Goal: Information Seeking & Learning: Learn about a topic

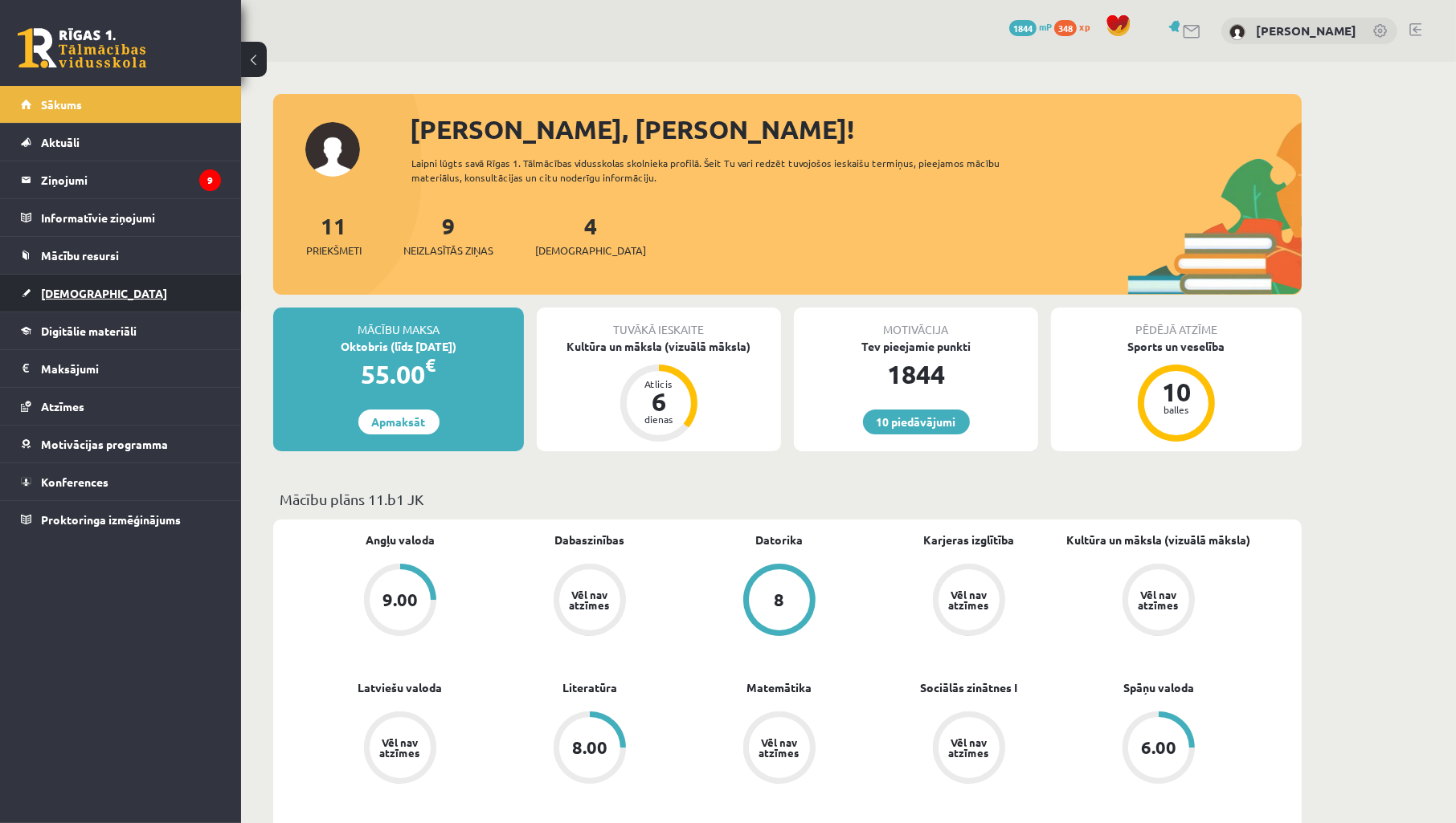
click at [70, 296] on span "[DEMOGRAPHIC_DATA]" at bounding box center [104, 293] width 126 height 15
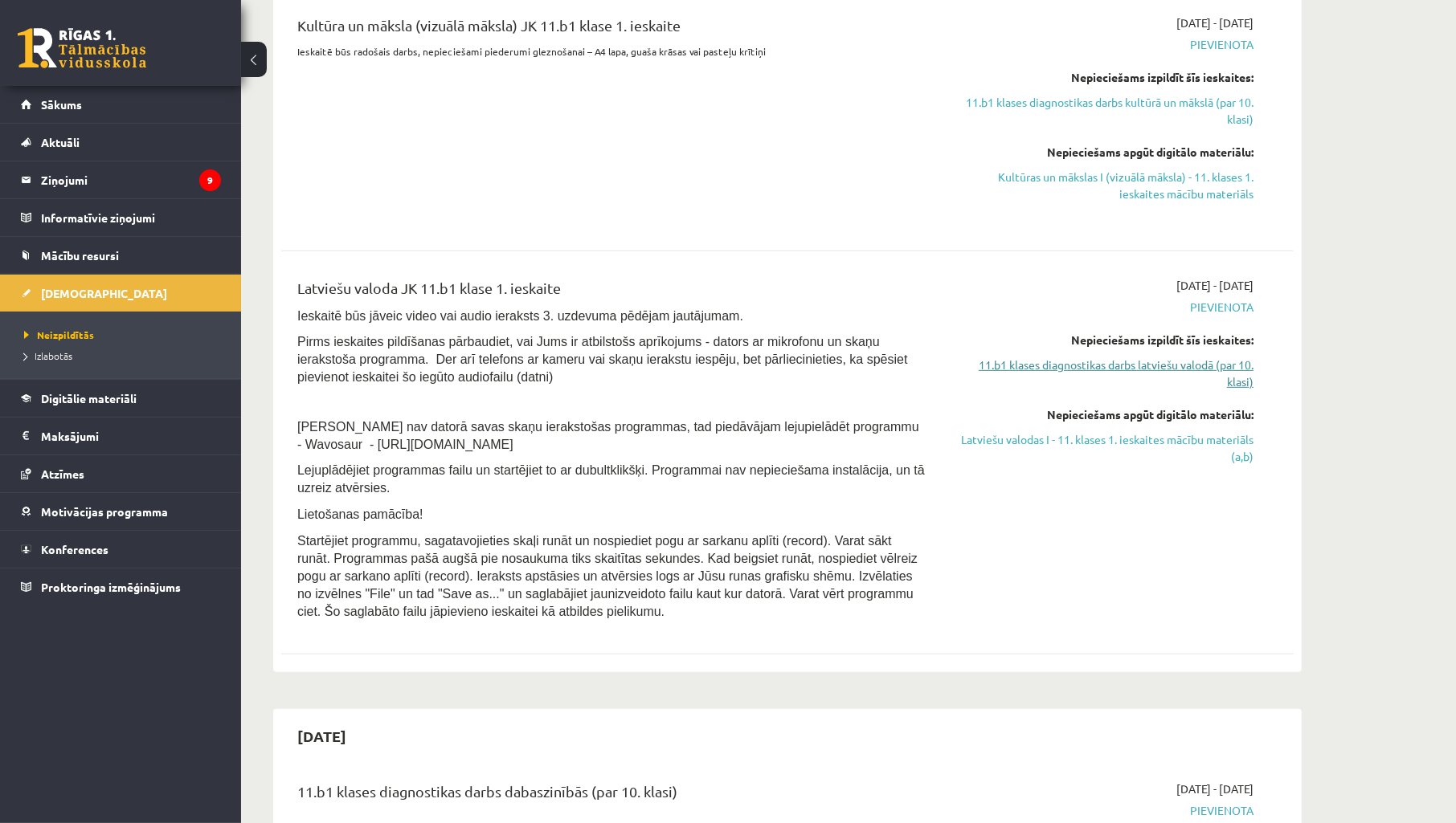
scroll to position [713, 0]
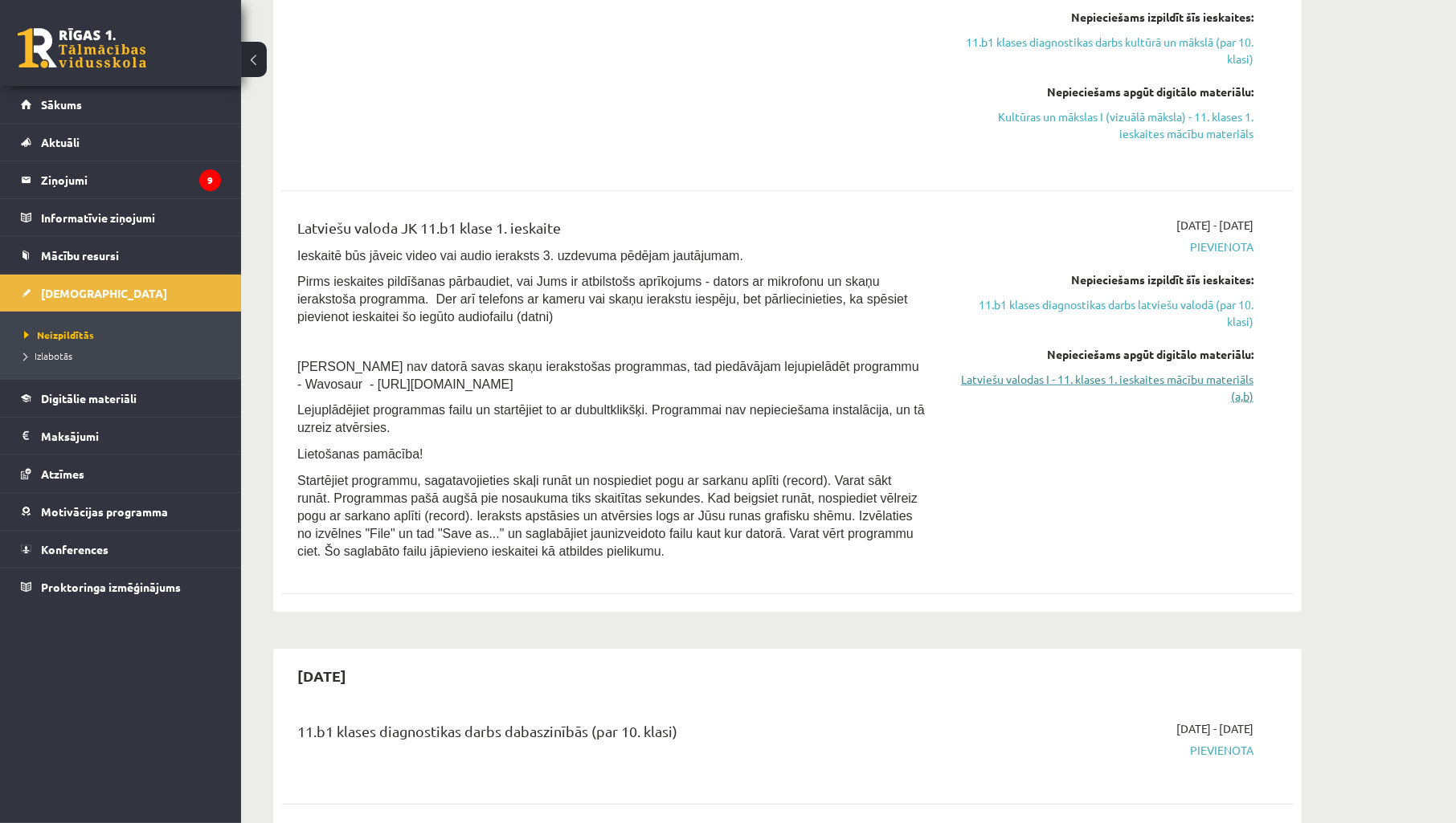
click at [1214, 375] on link "Latviešu valodas I - 11. klases 1. ieskaites mācību materiāls (a,b)" at bounding box center [1102, 387] width 303 height 34
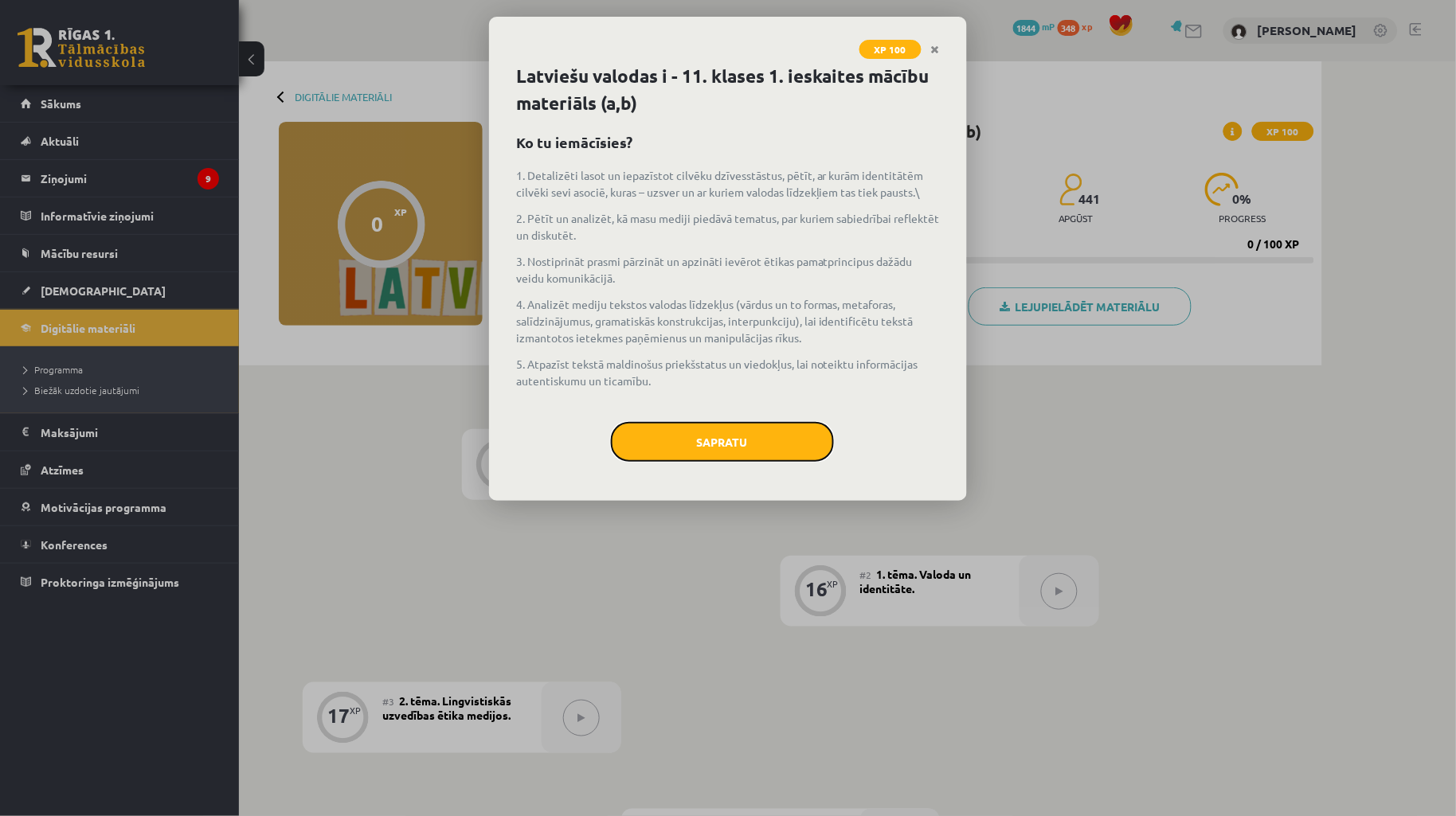
drag, startPoint x: 795, startPoint y: 427, endPoint x: 785, endPoint y: 427, distance: 10.0
click at [792, 427] on button "Sapratu" at bounding box center [722, 441] width 223 height 40
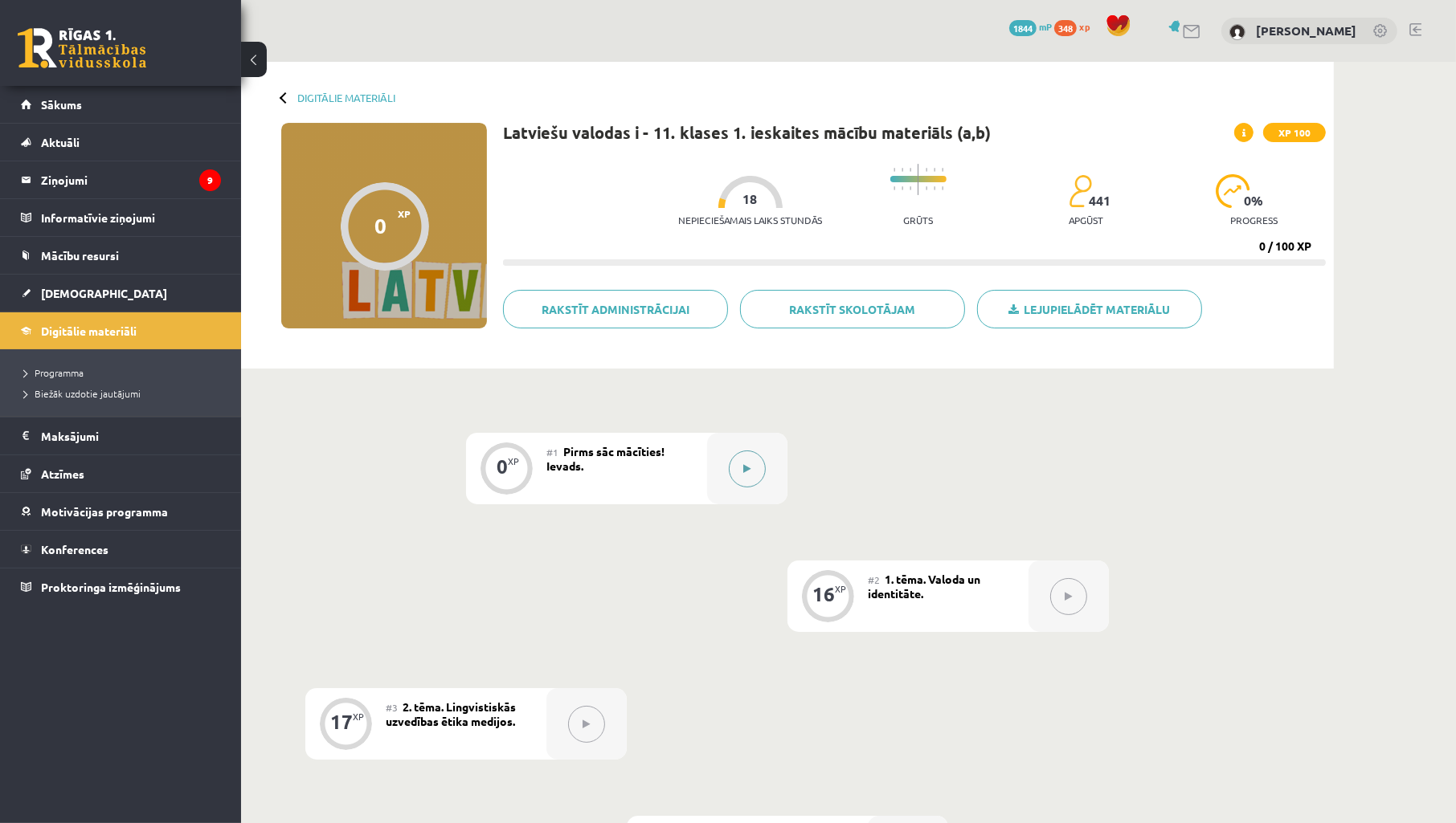
click at [737, 485] on button at bounding box center [747, 468] width 37 height 37
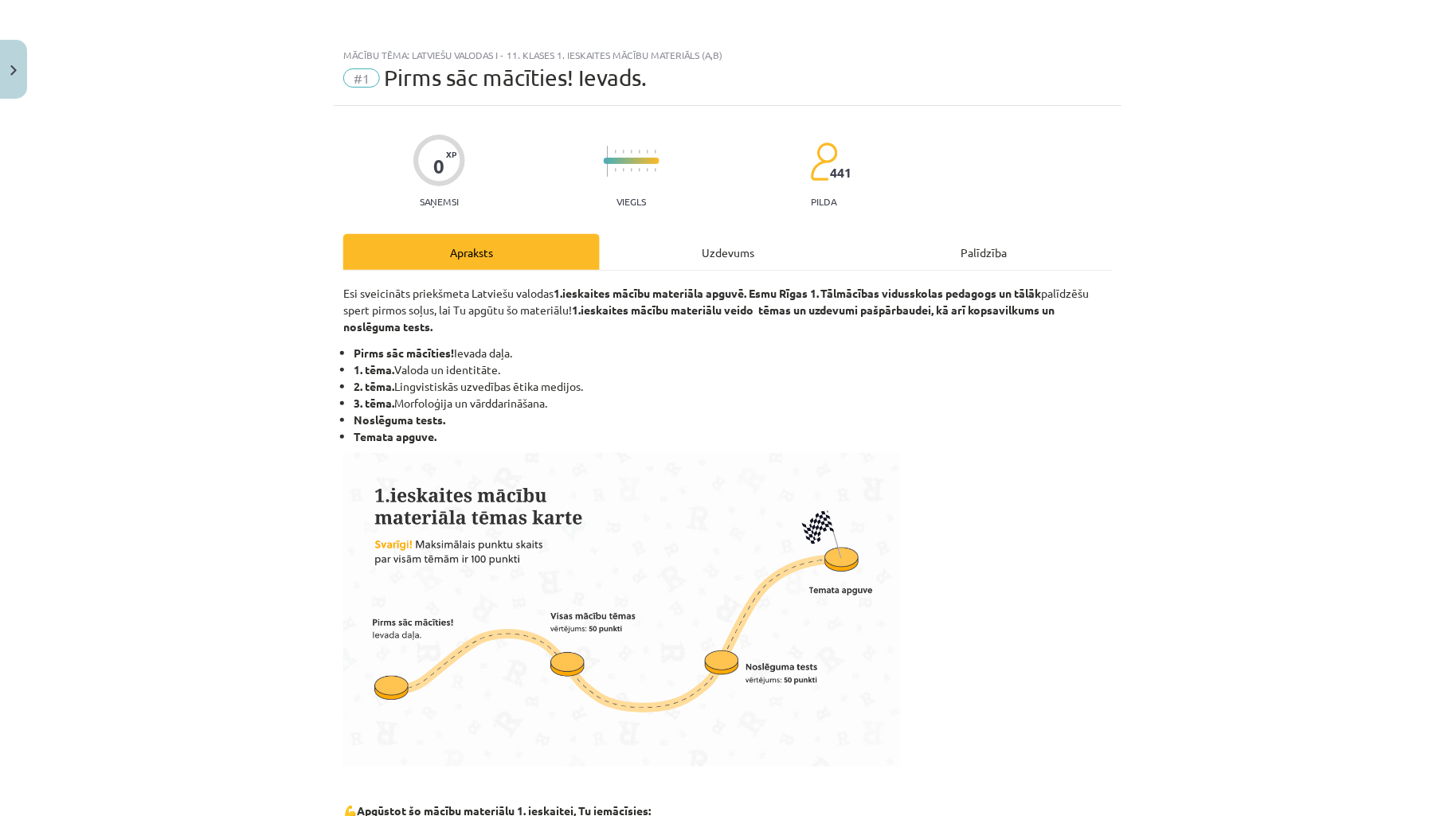
click at [662, 261] on div "Uzdevums" at bounding box center [728, 252] width 256 height 36
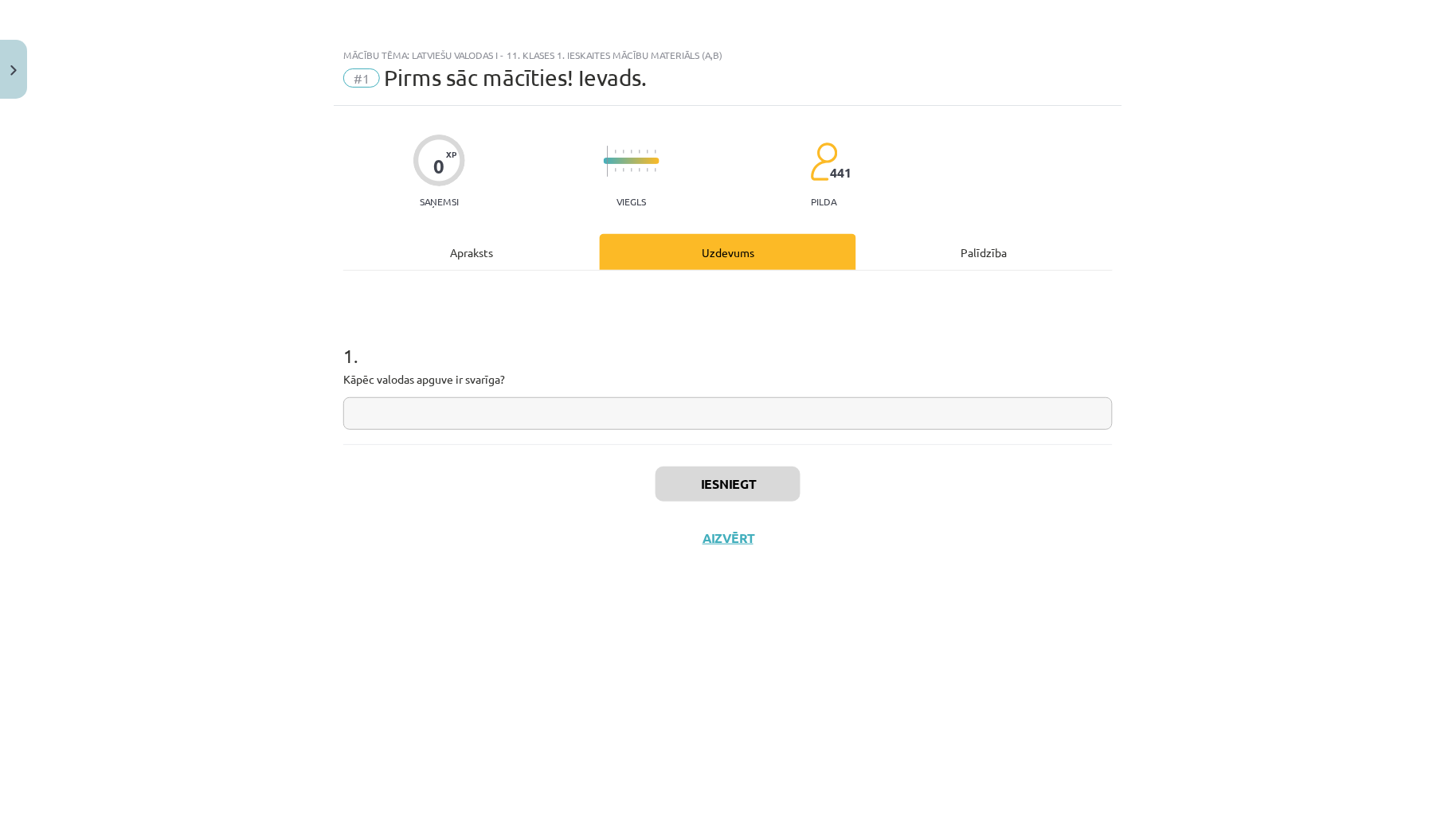
click at [647, 417] on input "text" at bounding box center [728, 413] width 769 height 32
type input "*"
click at [780, 467] on button "Iesniegt" at bounding box center [728, 484] width 145 height 35
click at [722, 555] on button "Nākamā nodarbība" at bounding box center [728, 548] width 156 height 37
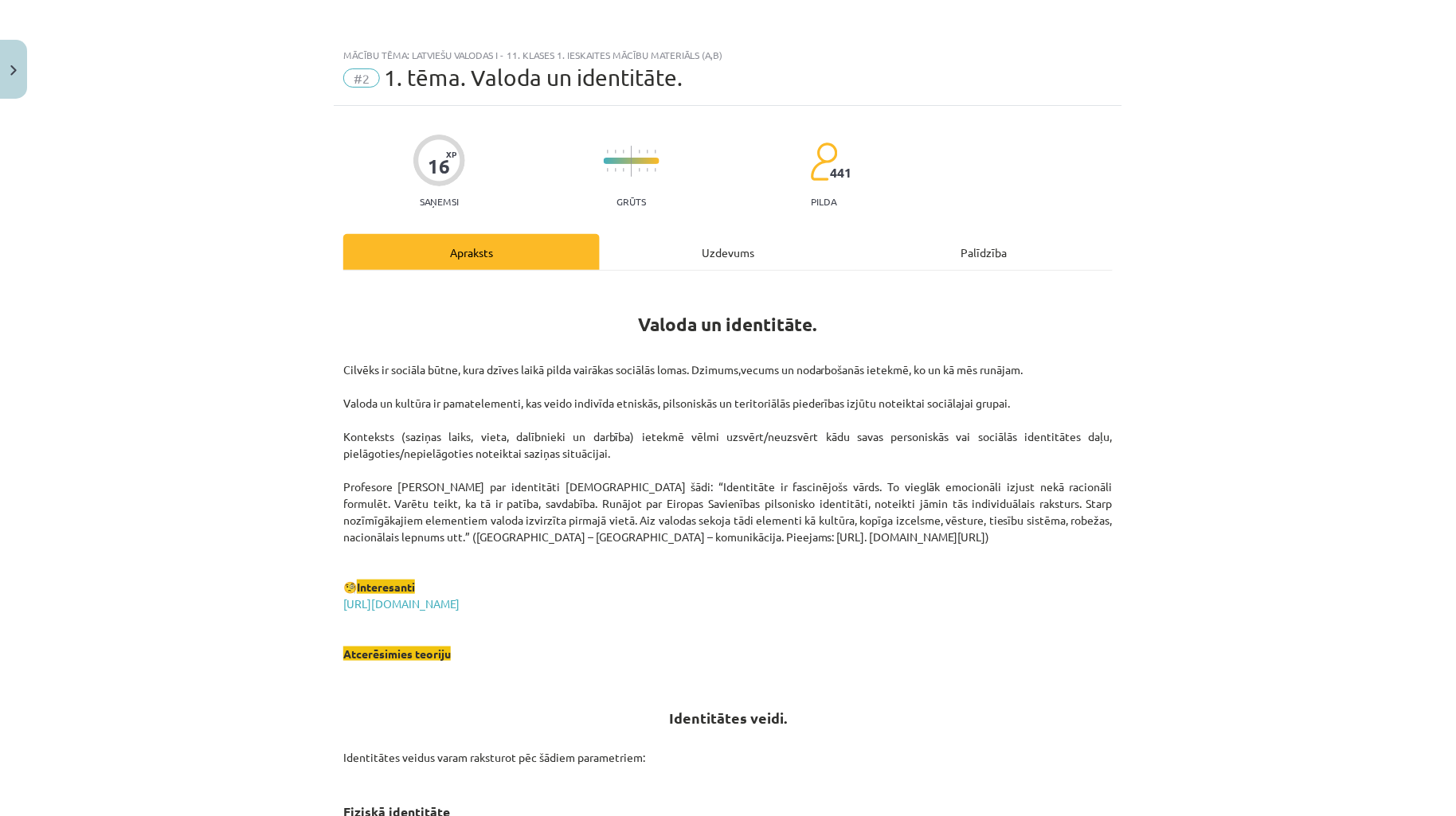
click at [682, 244] on div "Uzdevums" at bounding box center [728, 252] width 256 height 36
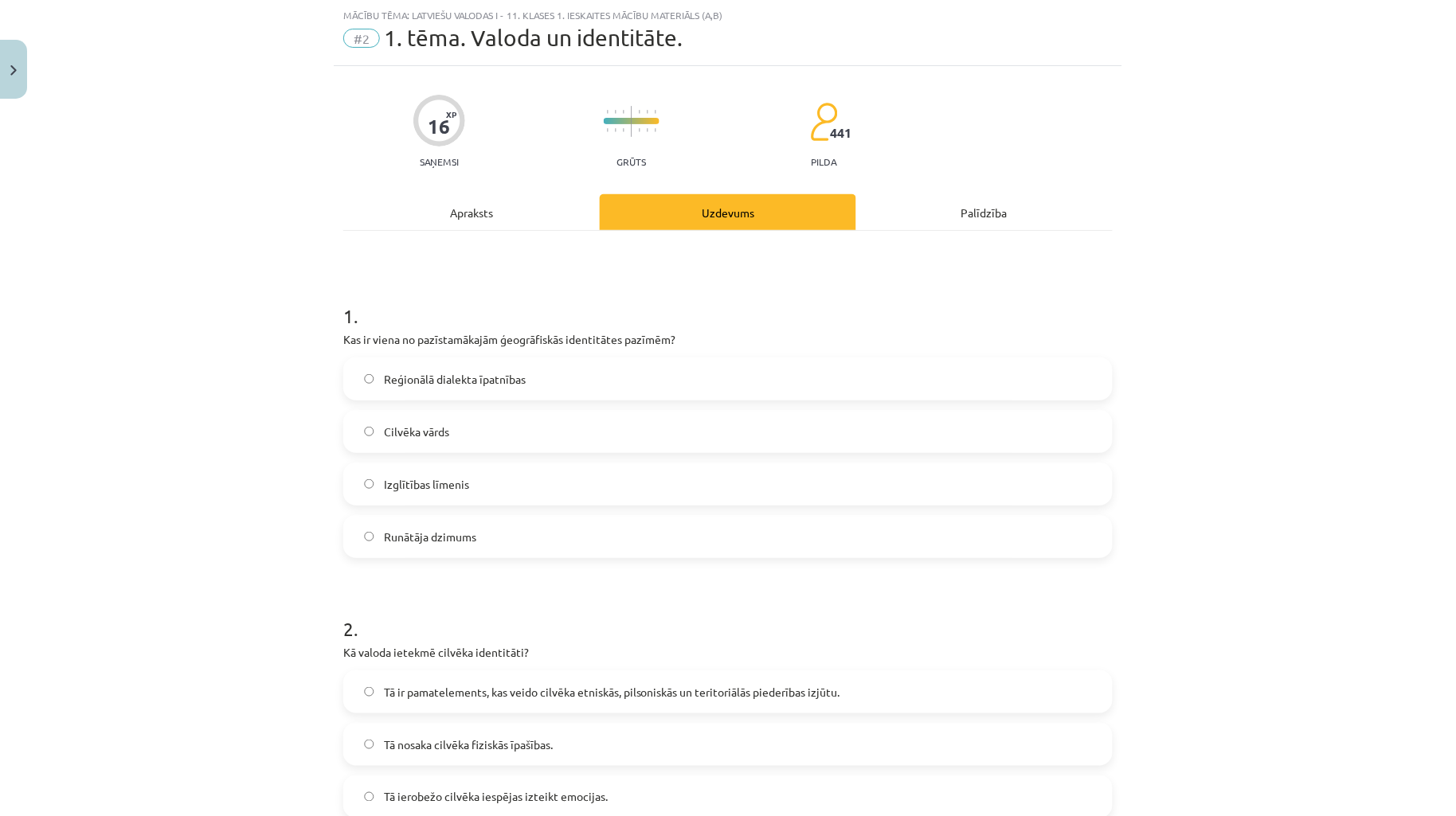
click at [1302, 330] on div "Mācību tēma: Latviešu valodas i - 11. klases 1. ieskaites mācību materiāls (a,b…" at bounding box center [728, 408] width 1456 height 816
click at [518, 393] on label "Reģionālā dialekta īpatnības" at bounding box center [728, 379] width 766 height 40
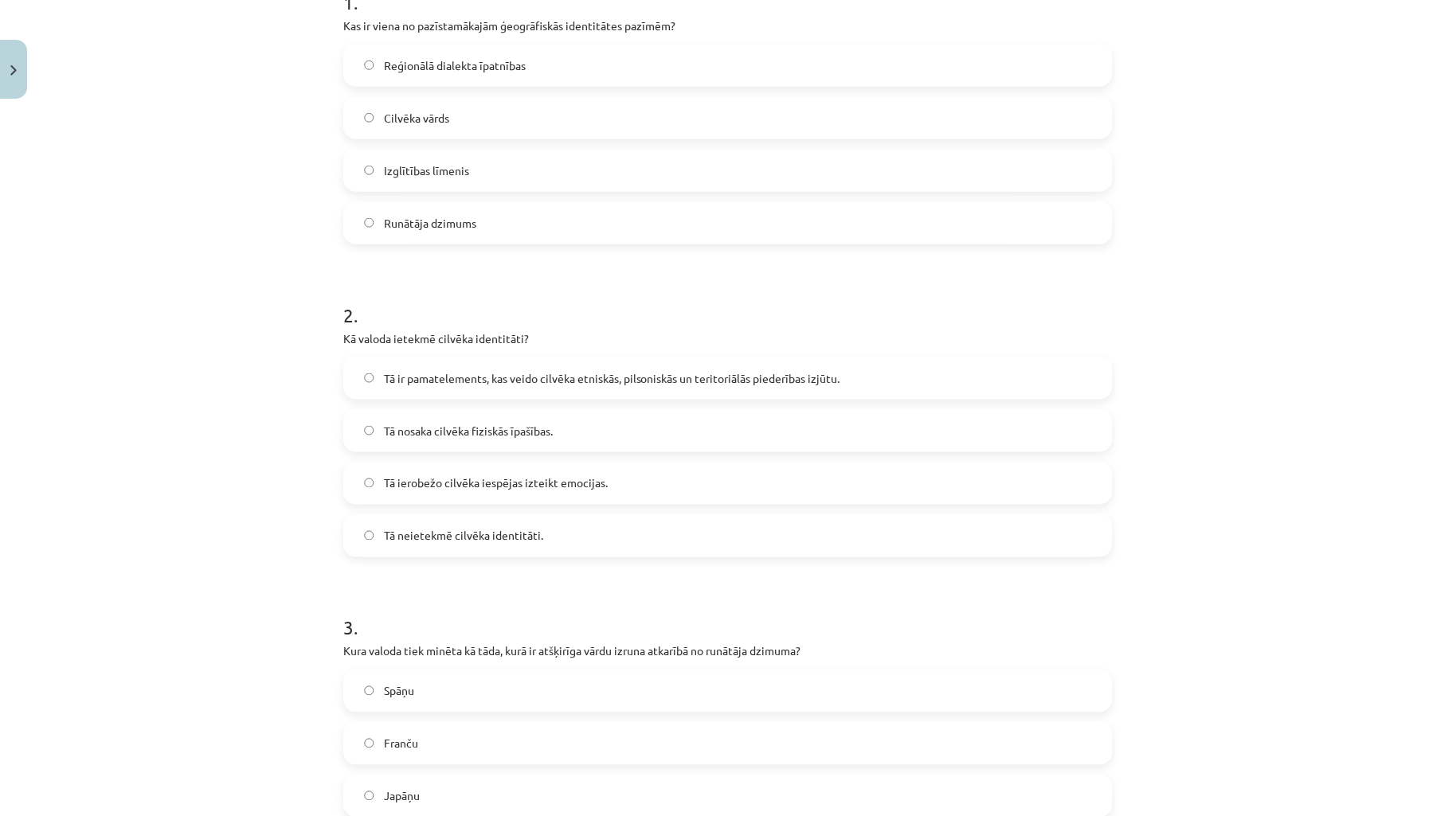
scroll to position [394, 0]
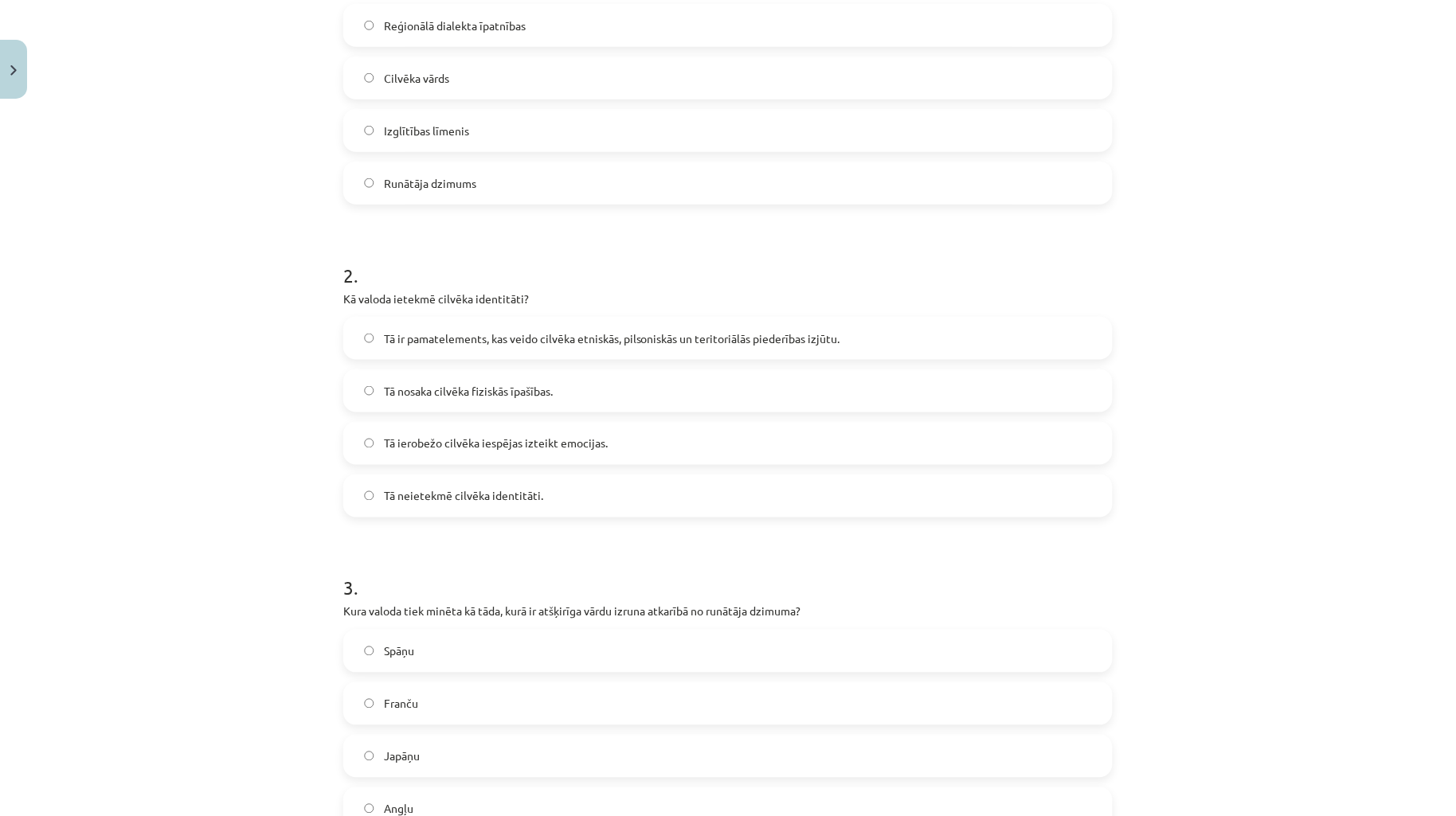
click at [469, 500] on span "Tā neietekmē cilvēka identitāti." at bounding box center [463, 497] width 159 height 17
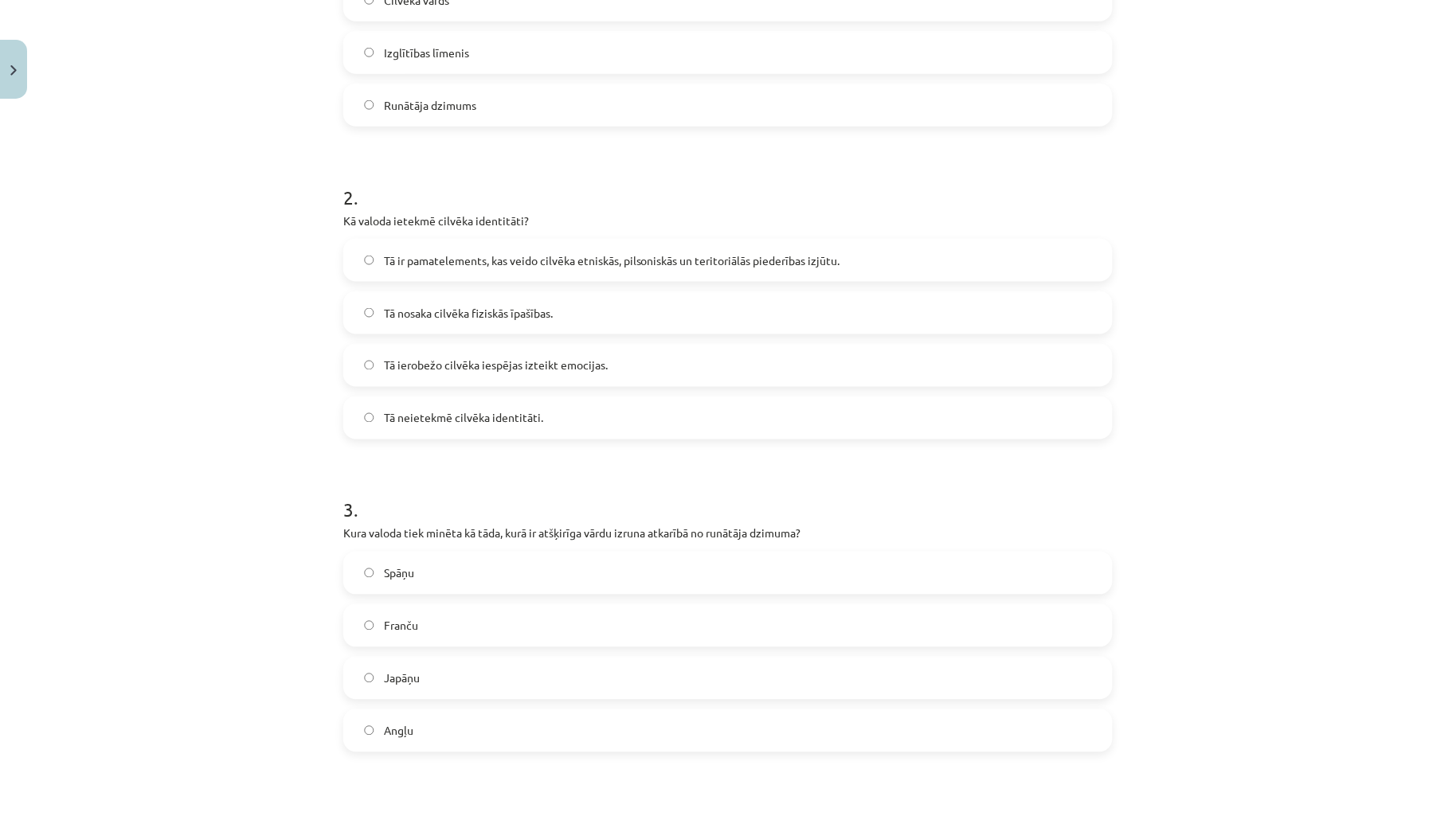
scroll to position [511, 0]
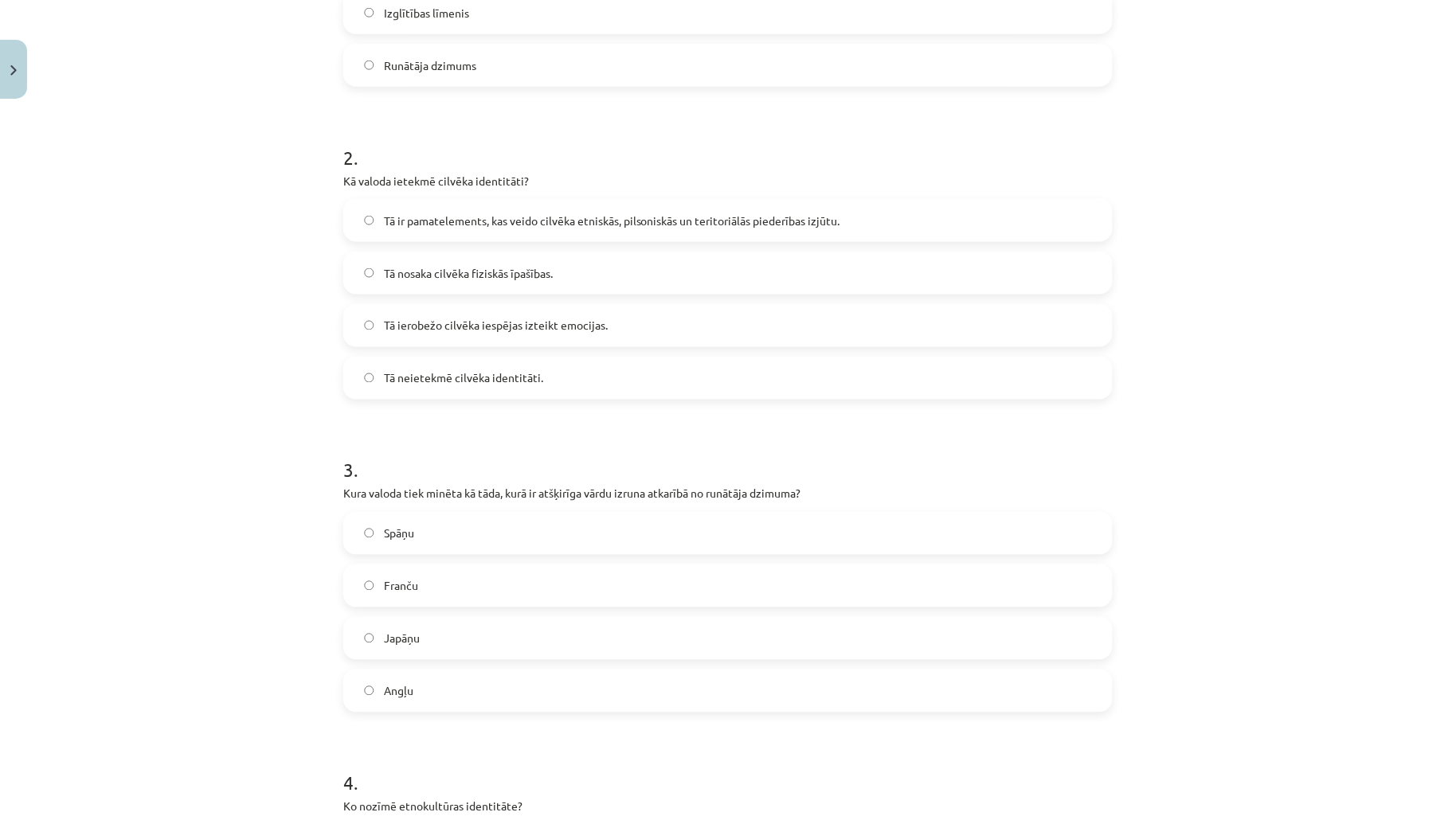
click at [288, 324] on div "Mācību tēma: Latviešu valodas i - 11. klases 1. ieskaites mācību materiāls (a,b…" at bounding box center [728, 408] width 1456 height 816
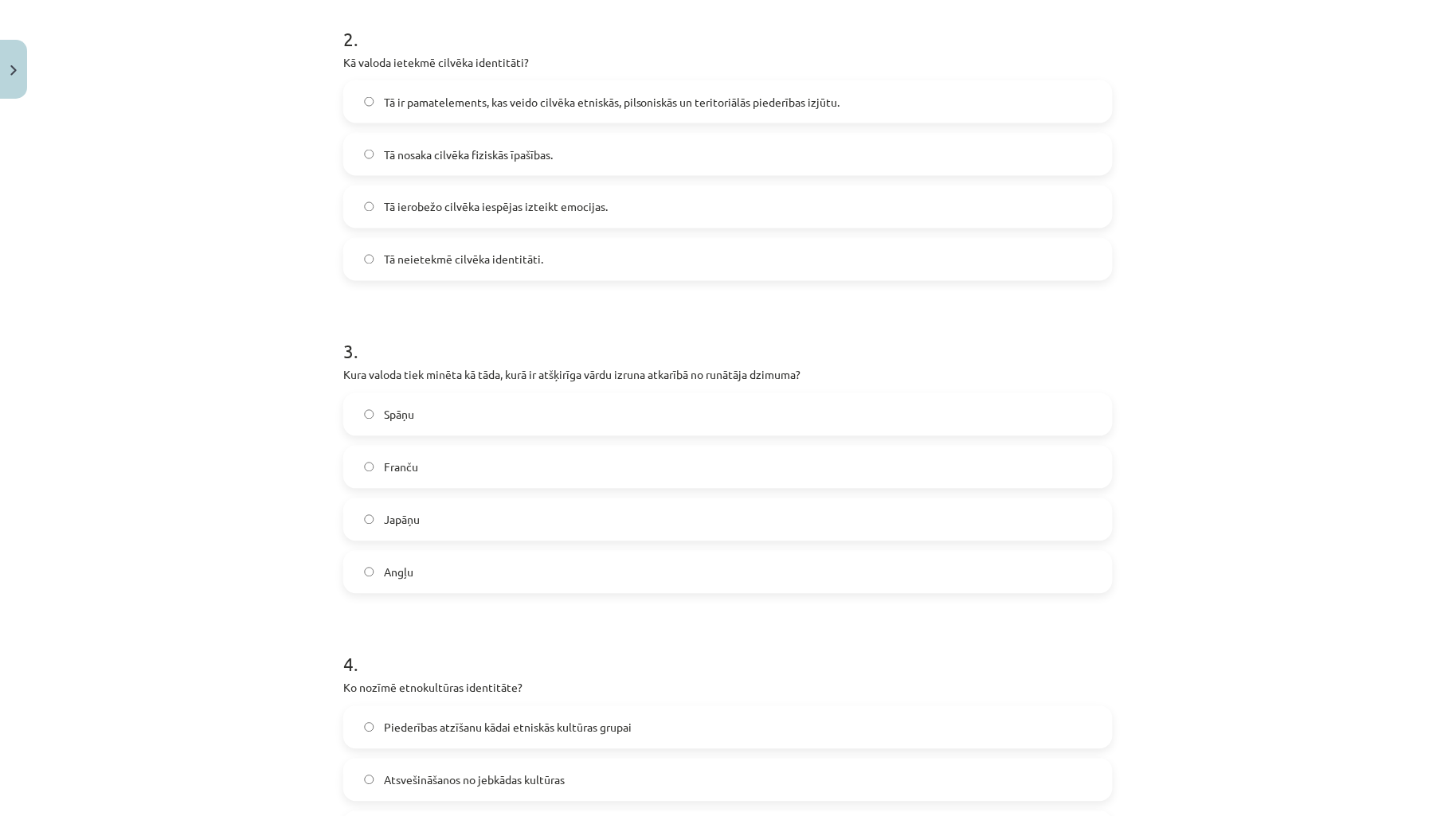
click at [390, 112] on label "Tā ir pamatelements, kas veido cilvēka etniskās, pilsoniskās un teritoriālās pi…" at bounding box center [728, 101] width 766 height 40
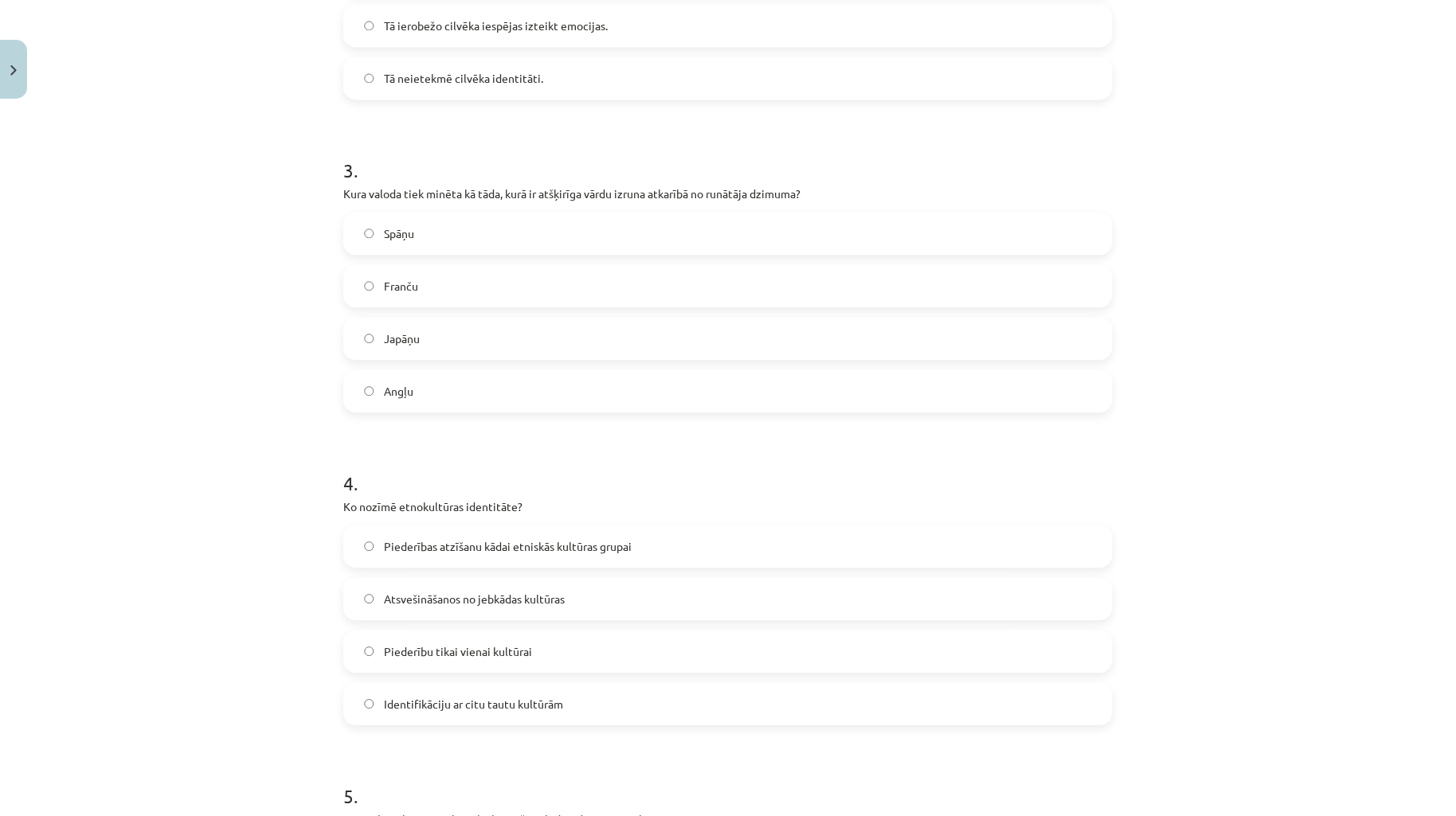
scroll to position [865, 0]
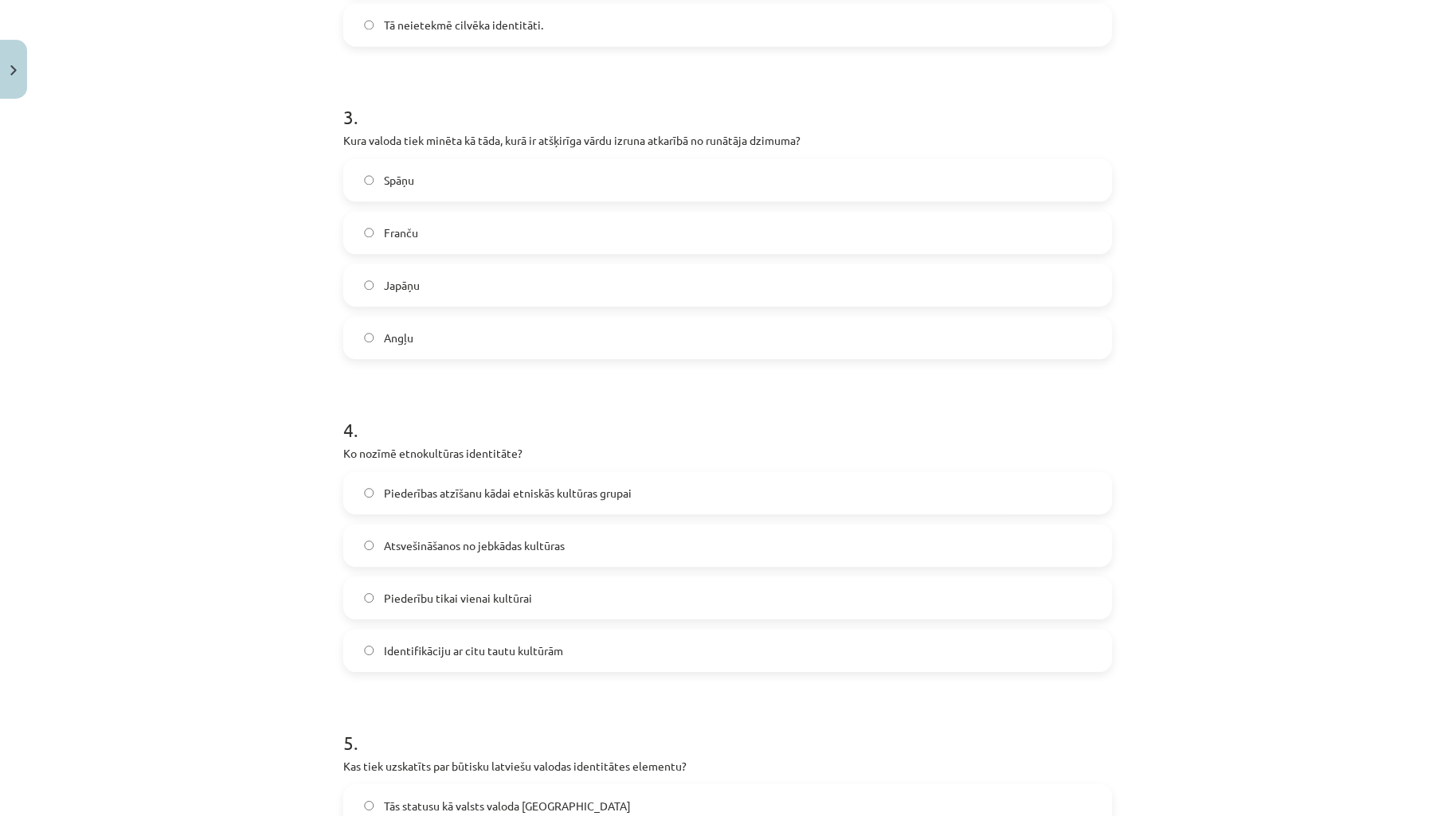
click at [281, 302] on div "Mācību tēma: Latviešu valodas i - 11. klases 1. ieskaites mācību materiāls (a,b…" at bounding box center [728, 408] width 1456 height 816
click at [371, 290] on label "Japāņu" at bounding box center [728, 284] width 766 height 40
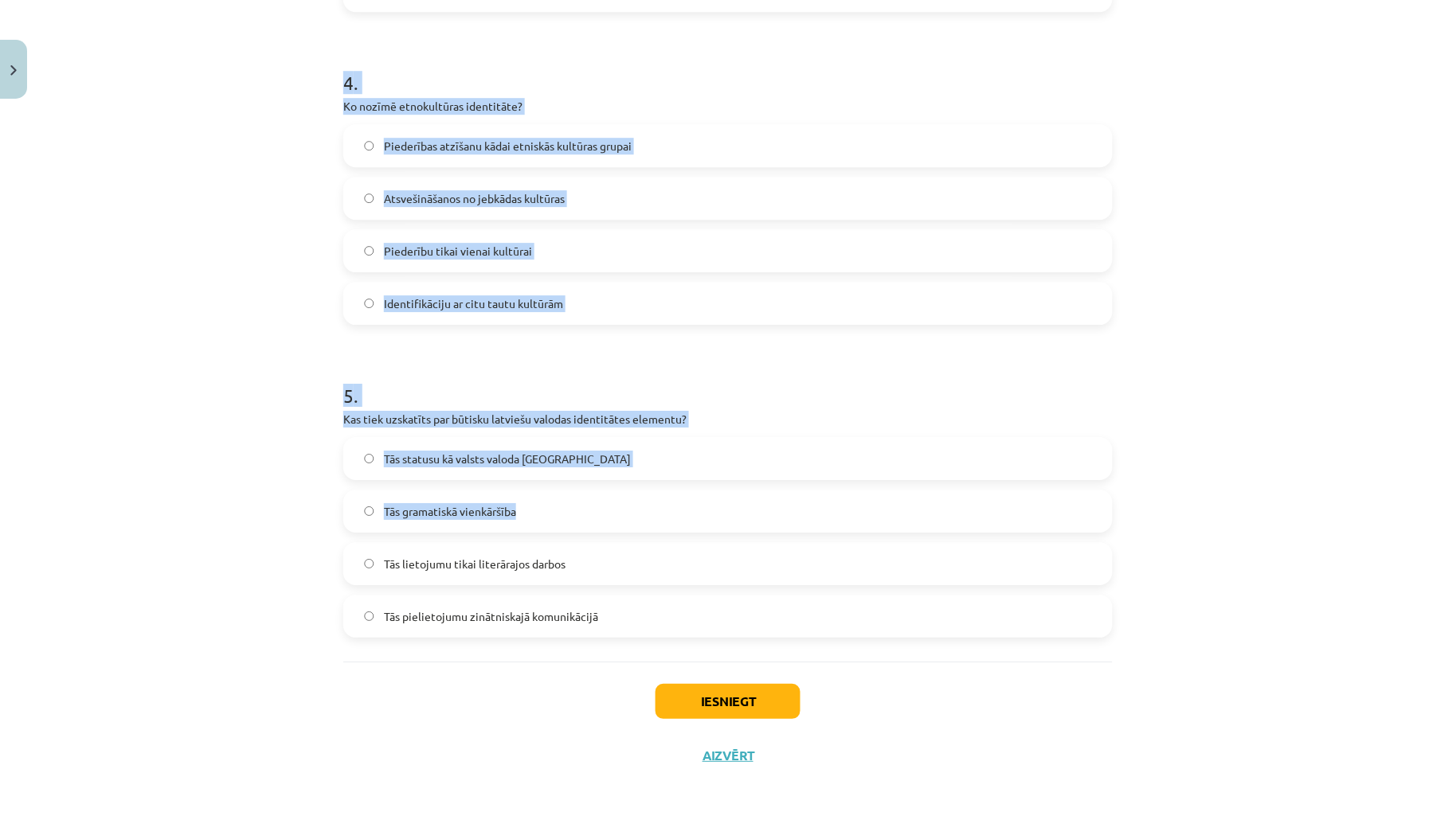
scroll to position [1216, 0]
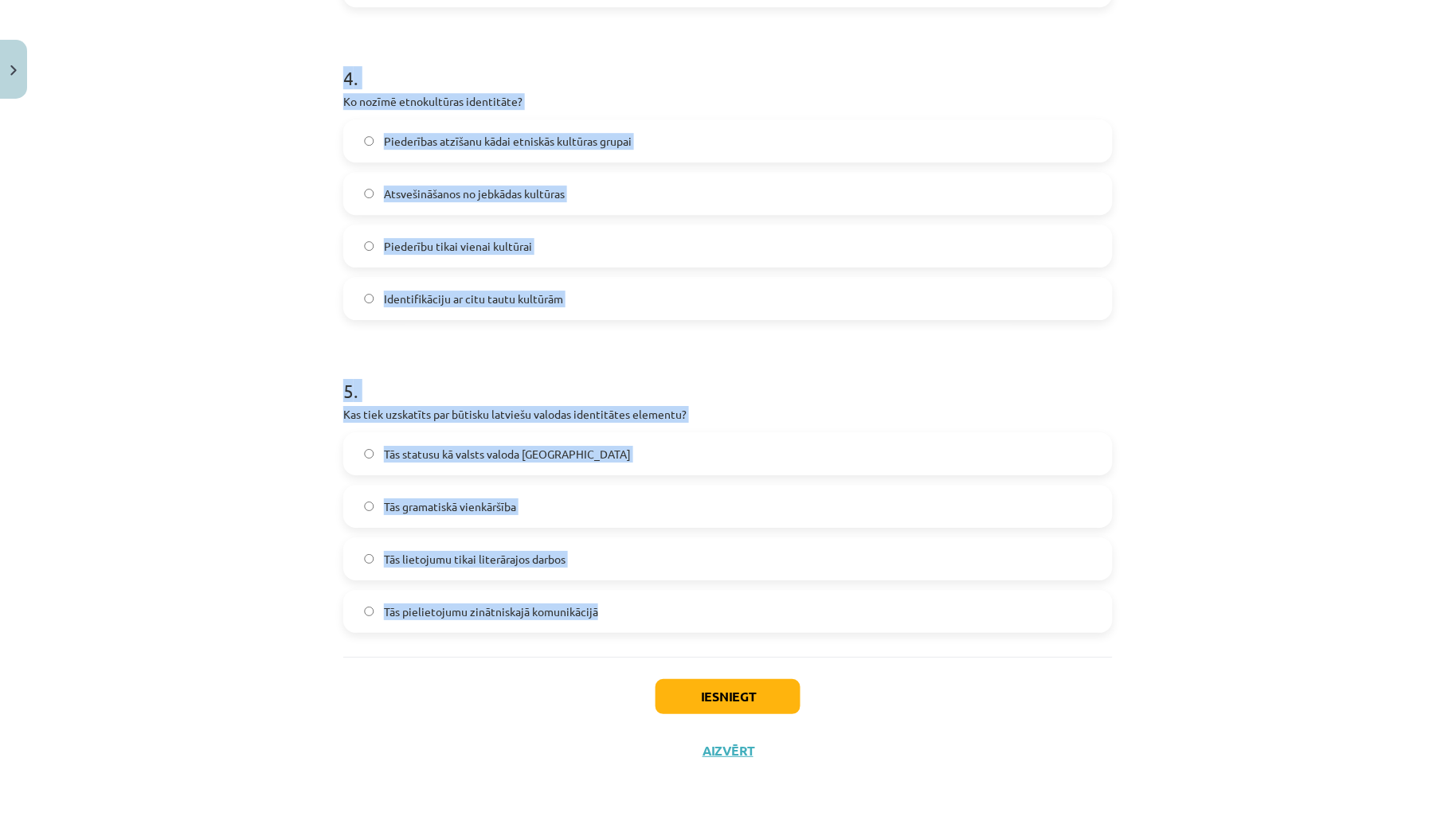
drag, startPoint x: 326, startPoint y: 90, endPoint x: 1013, endPoint y: 590, distance: 849.7
click at [1013, 591] on div "Mācību tēma: Latviešu valodas i - 11. klases 1. ieskaites mācību materiāls (a,b…" at bounding box center [728, 408] width 1456 height 816
copy form "1 . Kas ir viena no pazīstamākajām ģeogrāfiskās identitātes pazīmēm? Reģionālā …"
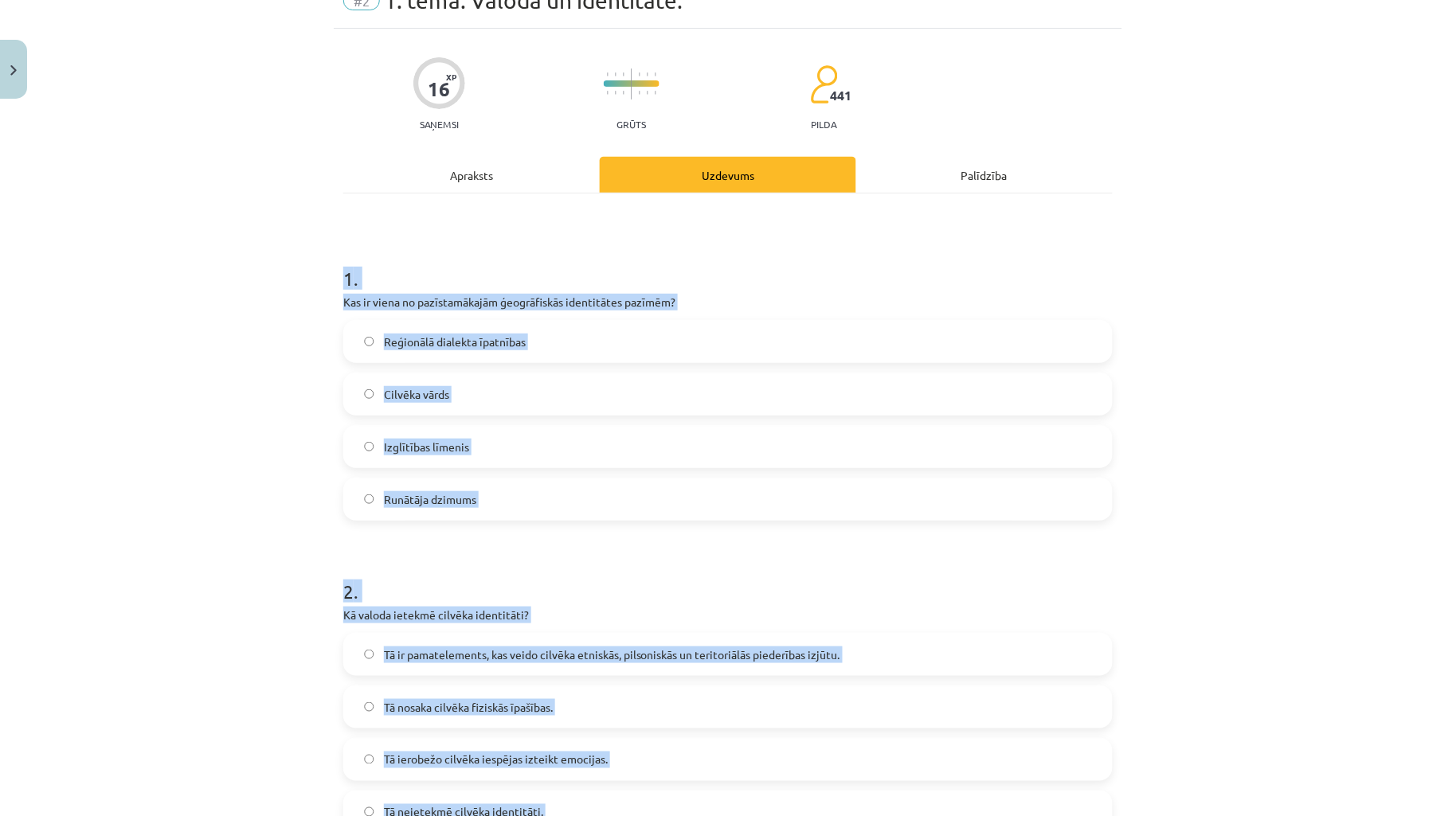
scroll to position [0, 0]
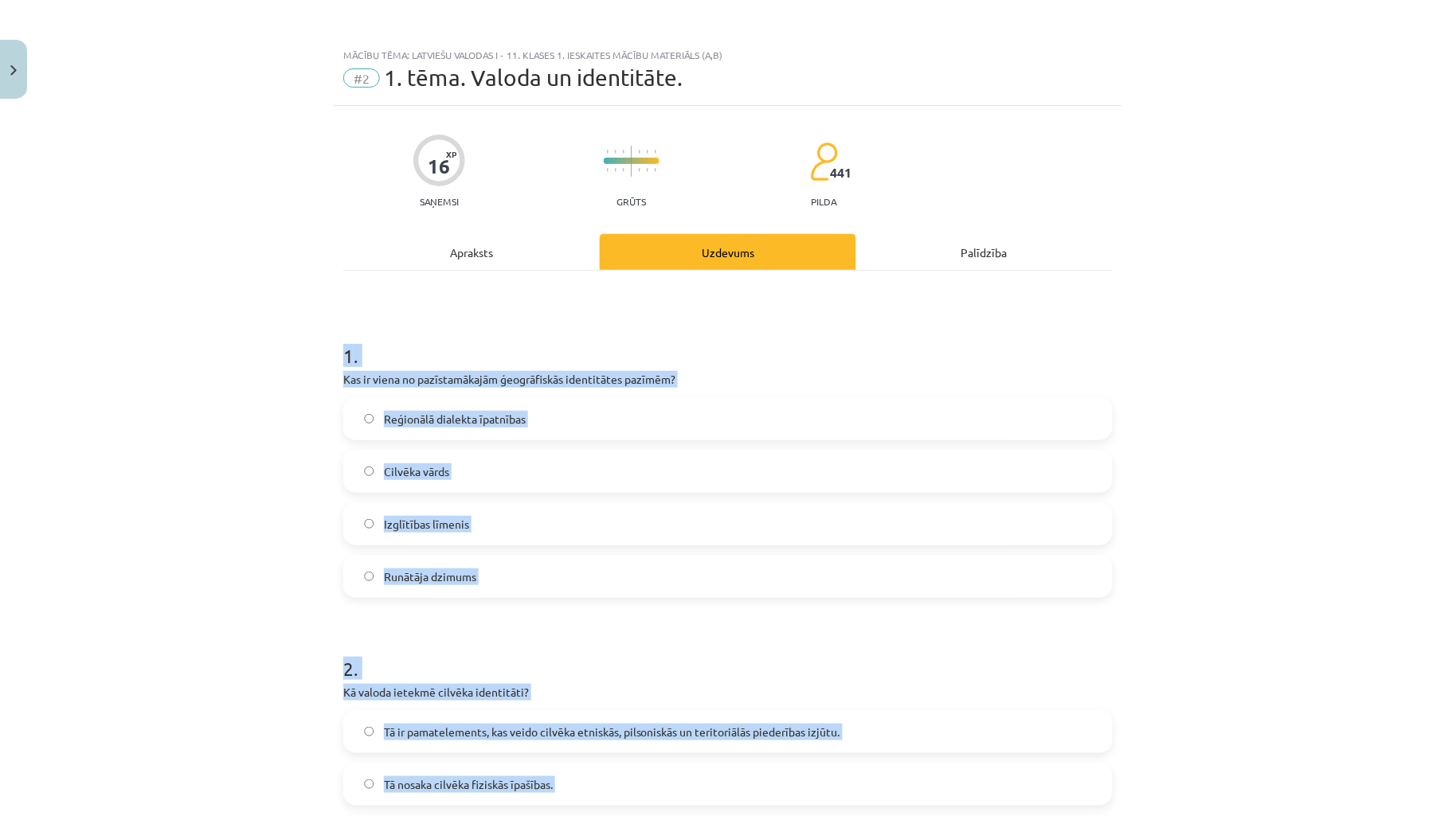
click at [221, 444] on div "Mācību tēma: Latviešu valodas i - 11. klases 1. ieskaites mācību materiāls (a,b…" at bounding box center [728, 408] width 1456 height 816
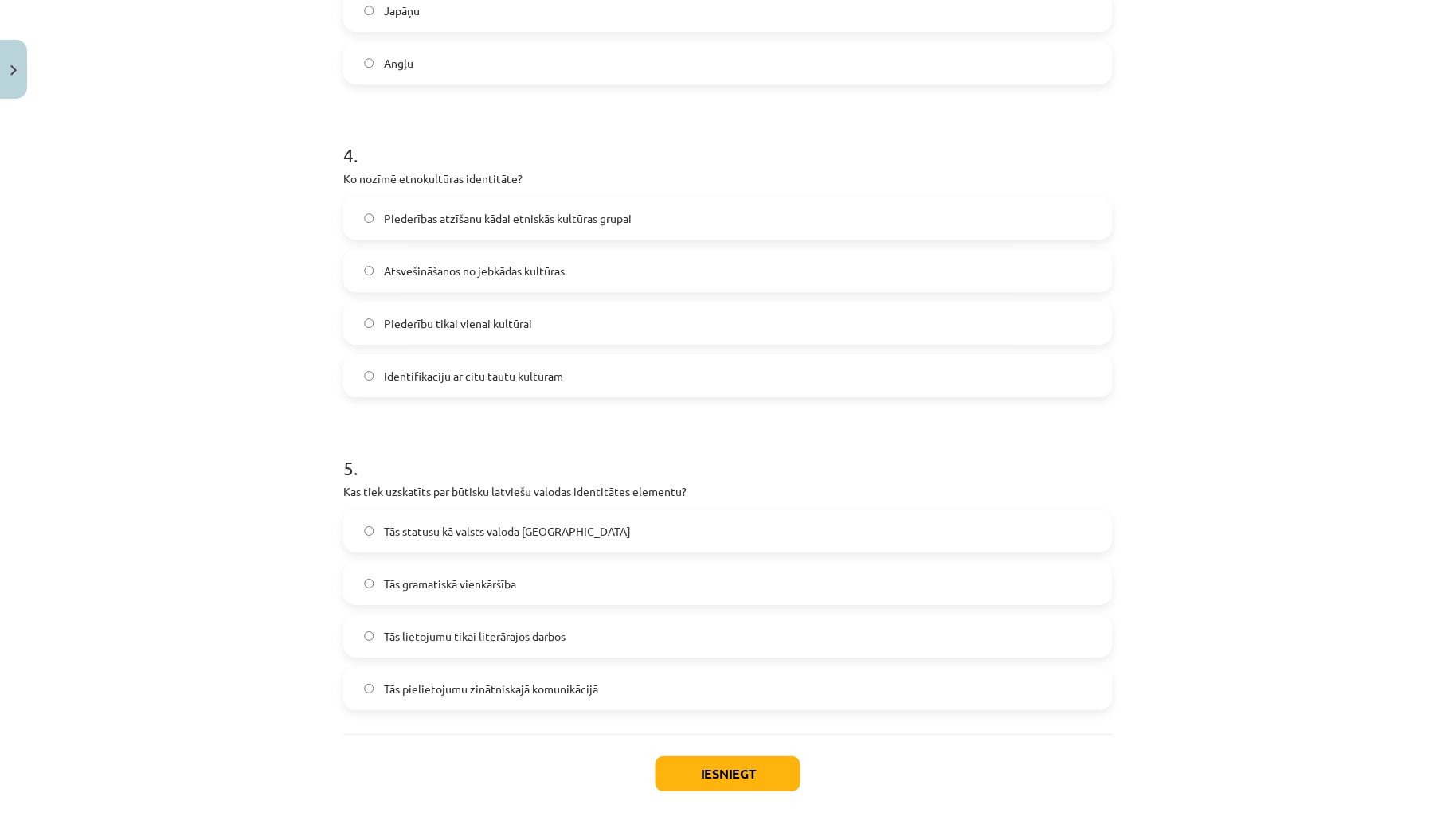
scroll to position [1100, 0]
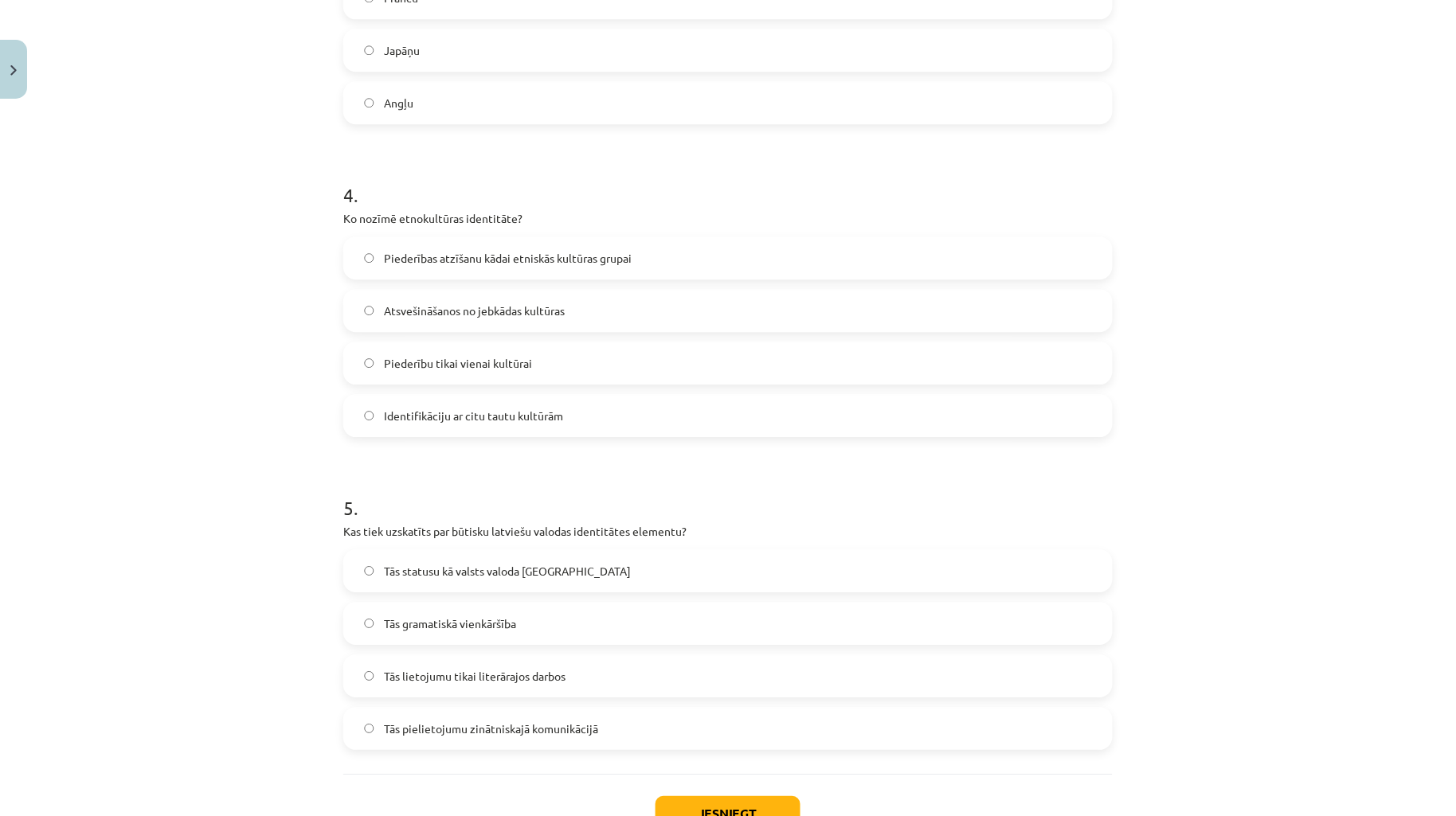
click at [575, 245] on label "Piederības atzīšanu kādai etniskās kultūras grupai" at bounding box center [728, 257] width 766 height 40
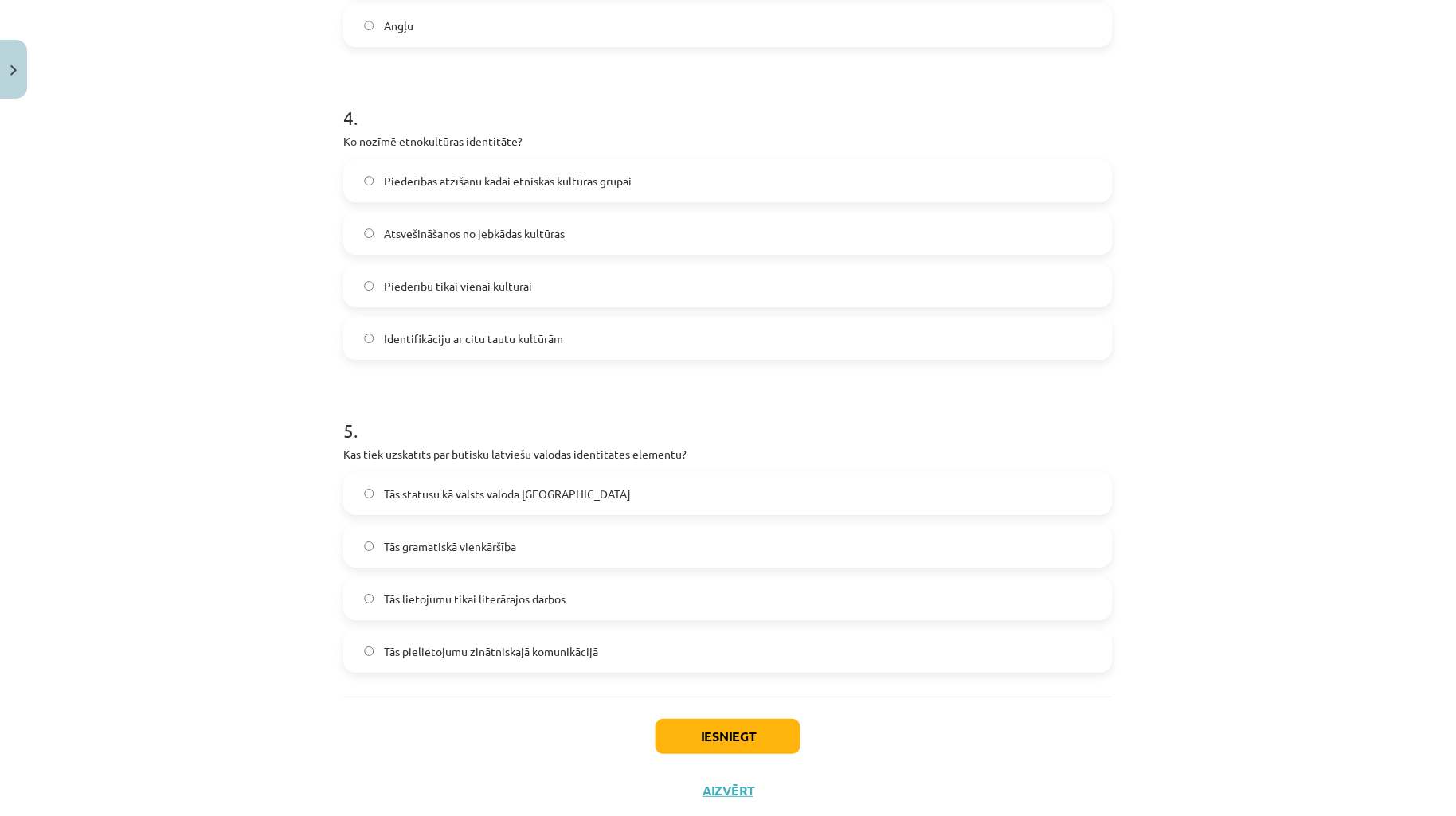
scroll to position [1216, 0]
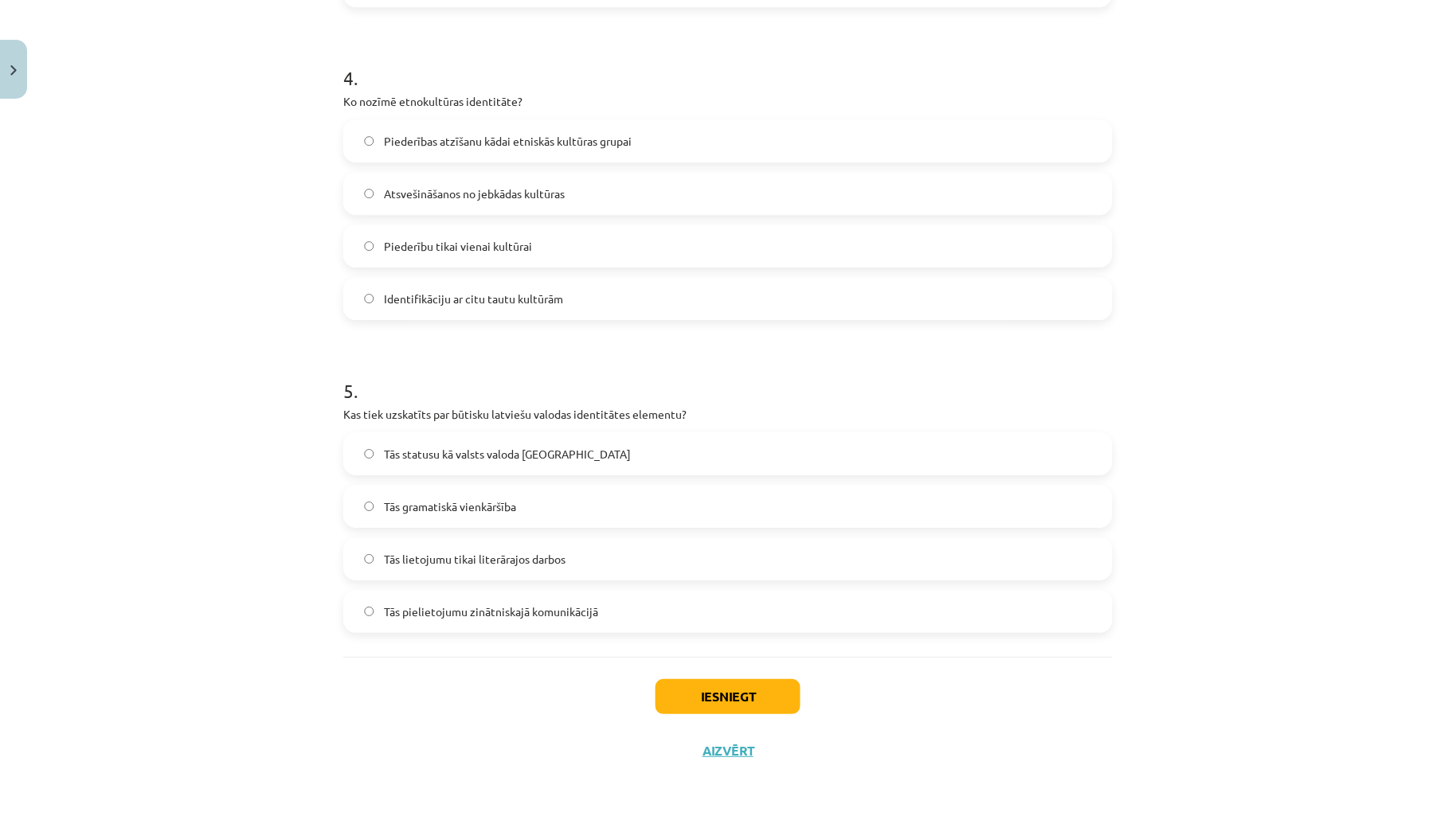
click at [538, 622] on label "Tās pielietojumu zinātniskajā komunikācijā" at bounding box center [728, 611] width 766 height 40
click at [561, 446] on label "Tās statusu kā valsts valoda Latvijā" at bounding box center [728, 453] width 766 height 40
click at [718, 693] on button "Iesniegt" at bounding box center [728, 696] width 145 height 35
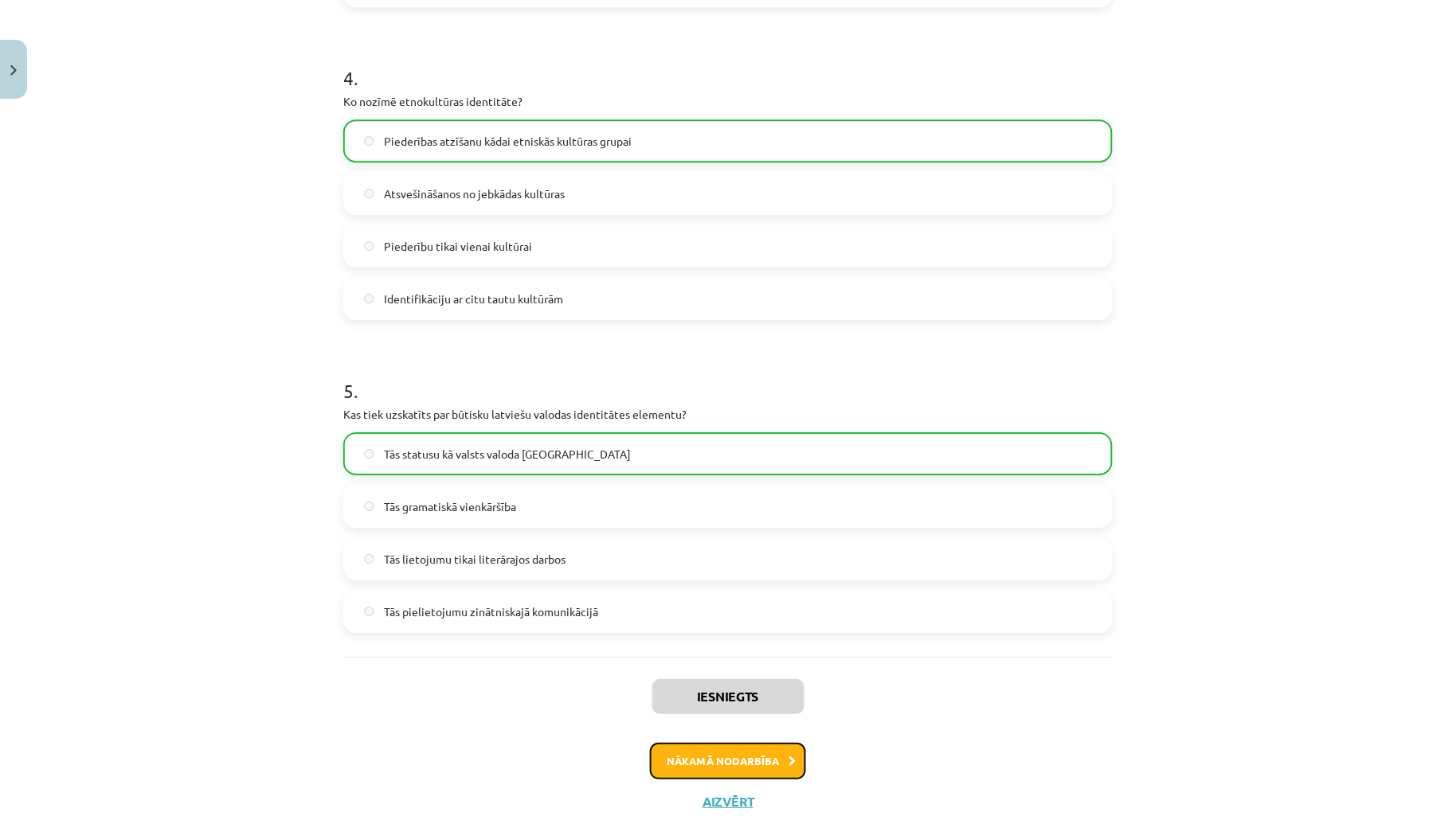
click at [690, 743] on button "Nākamā nodarbība" at bounding box center [728, 761] width 156 height 37
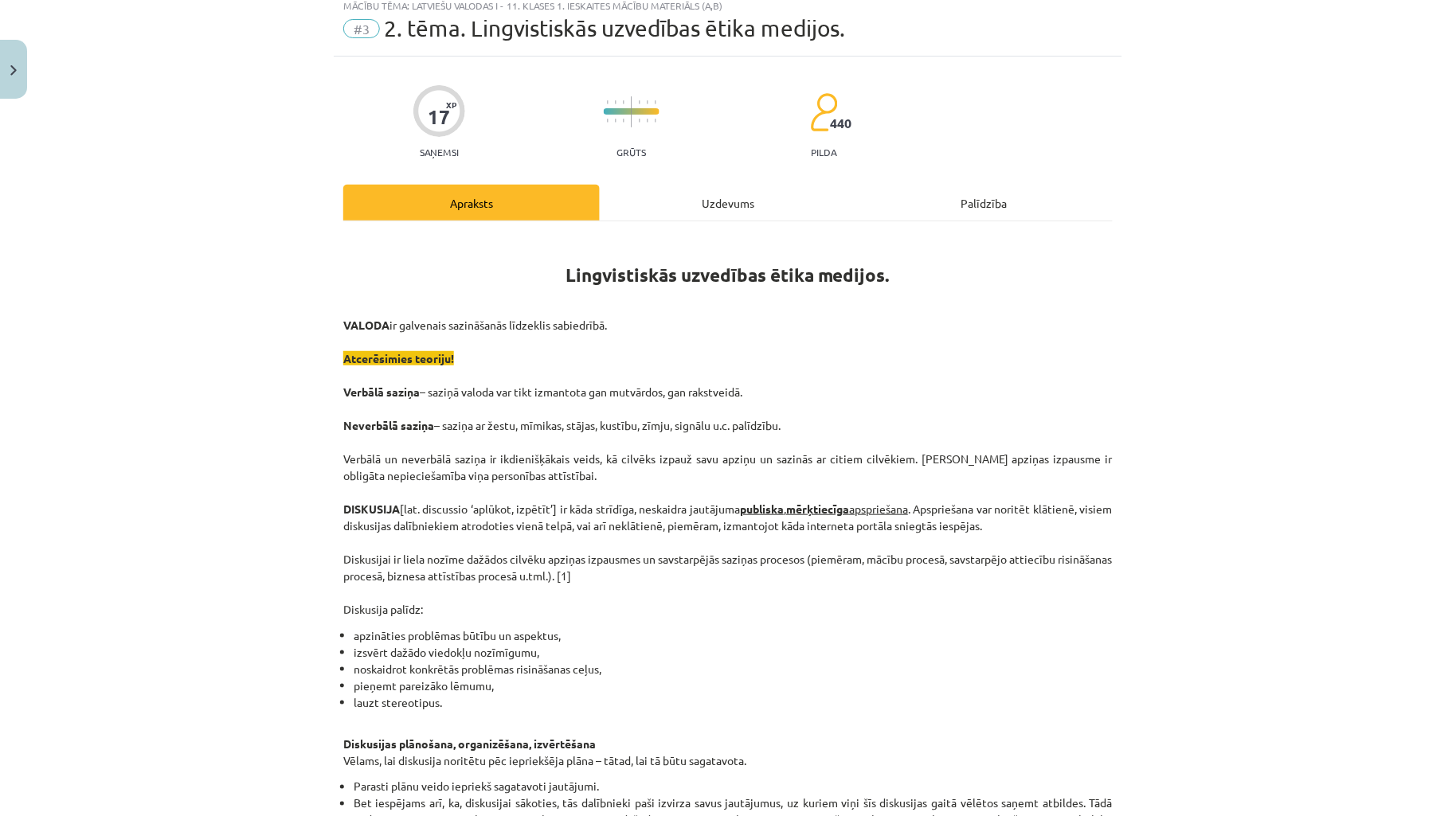
scroll to position [40, 0]
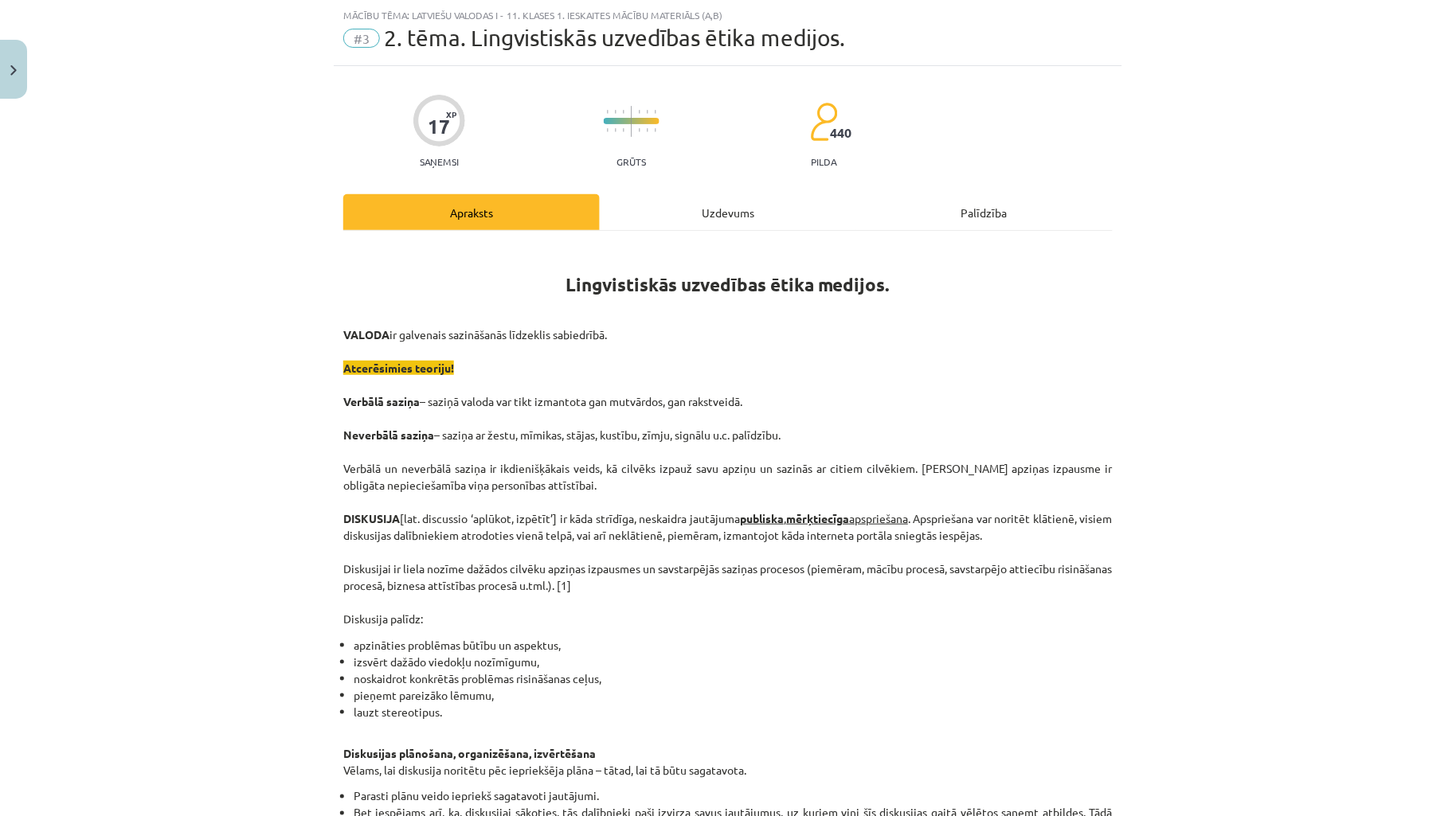
click at [688, 196] on div "Uzdevums" at bounding box center [728, 212] width 256 height 36
